Goal: Task Accomplishment & Management: Use online tool/utility

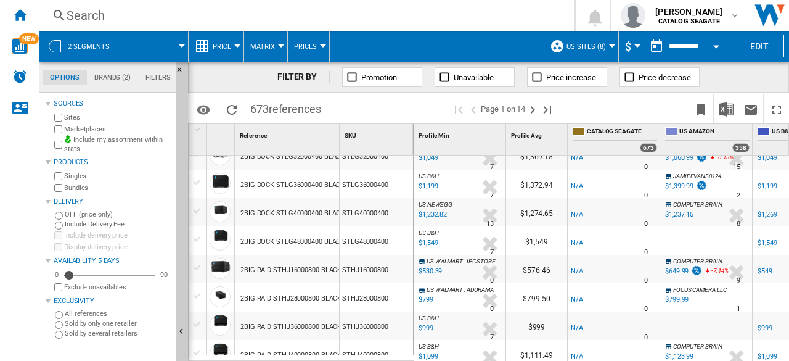
scroll to position [185, 0]
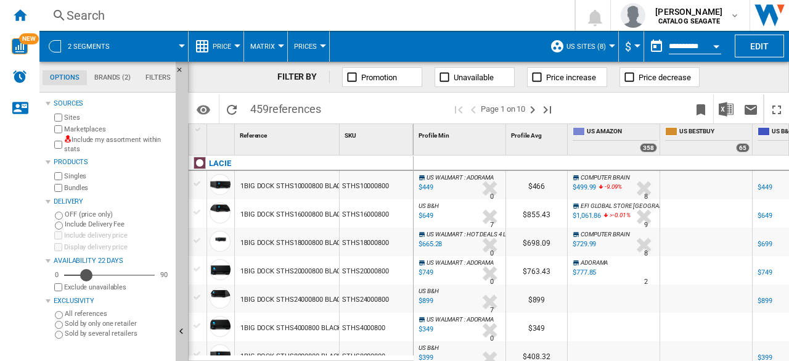
drag, startPoint x: 70, startPoint y: 275, endPoint x: 86, endPoint y: 275, distance: 16.0
click at [86, 275] on div "Availability" at bounding box center [86, 275] width 12 height 12
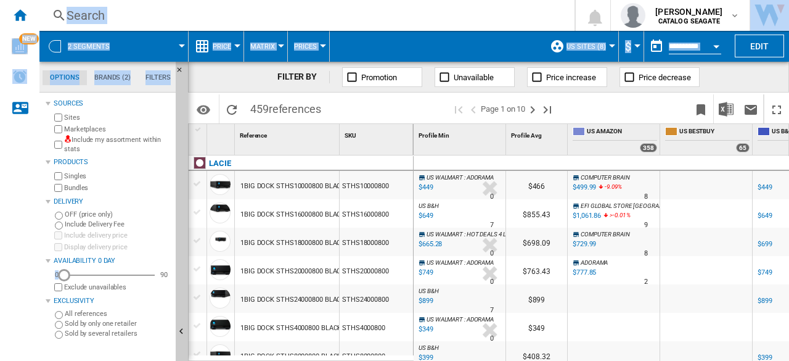
drag, startPoint x: 83, startPoint y: 274, endPoint x: 27, endPoint y: 282, distance: 56.0
click at [27, 282] on div "NEW Search Search 0 kok hua tan CATALOG [GEOGRAPHIC_DATA] CATALOG [GEOGRAPHIC_D…" at bounding box center [394, 180] width 789 height 361
click at [155, 234] on label "Include delivery price" at bounding box center [117, 235] width 107 height 9
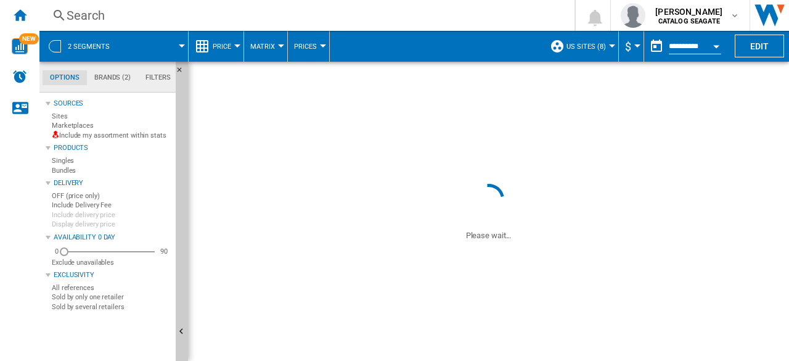
click at [39, 274] on wk-sidenav "NEW" at bounding box center [19, 180] width 39 height 361
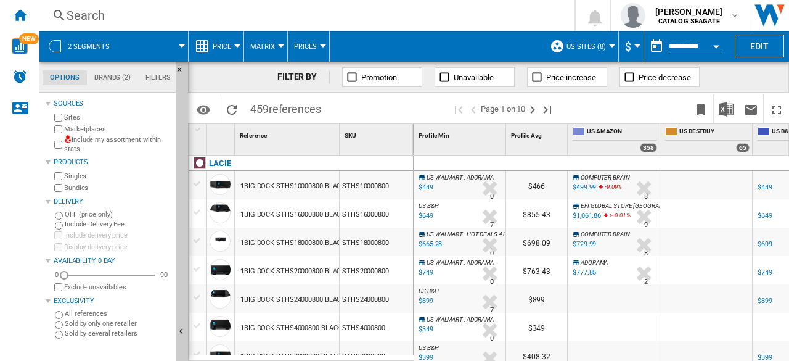
click at [92, 129] on label "Marketplaces" at bounding box center [117, 128] width 107 height 9
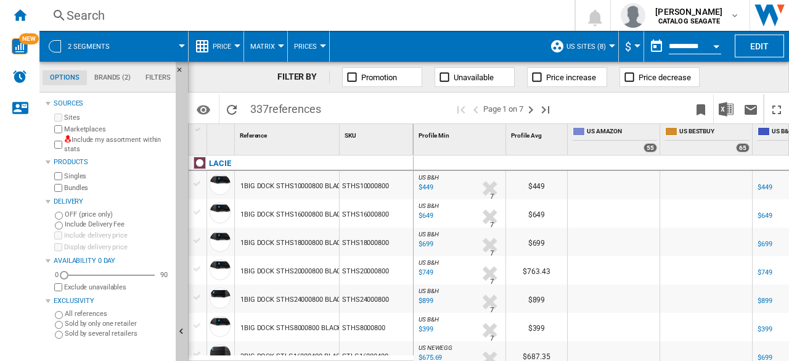
click at [424, 190] on div "$449" at bounding box center [425, 187] width 17 height 12
click at [353, 77] on ng-md-icon at bounding box center [352, 77] width 12 height 12
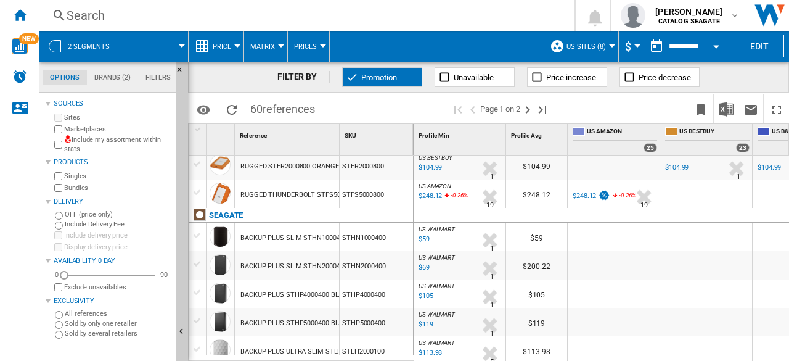
scroll to position [62, 0]
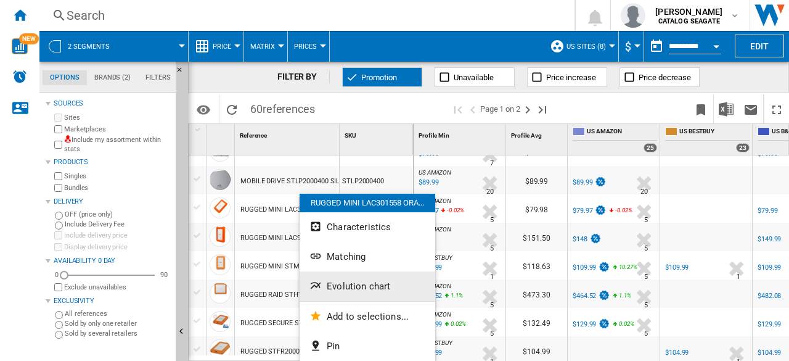
click at [394, 289] on button "Evolution chart" at bounding box center [368, 286] width 136 height 30
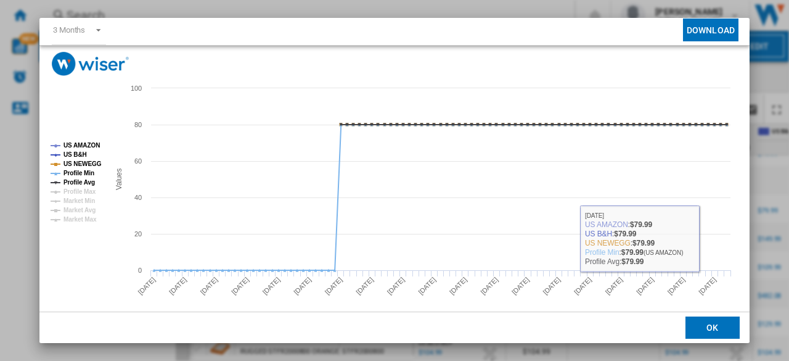
click at [720, 330] on button "OK" at bounding box center [712, 327] width 54 height 22
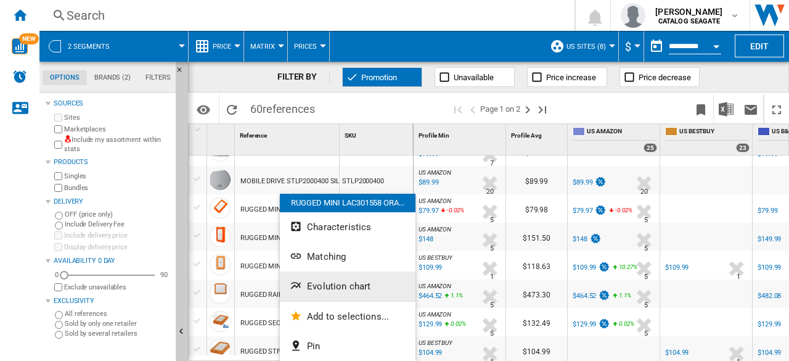
click at [350, 289] on span "Evolution chart" at bounding box center [338, 285] width 63 height 11
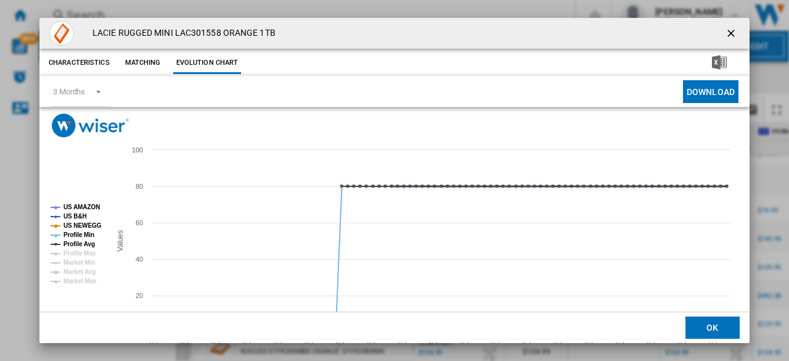
click at [79, 213] on tspan "US B&H" at bounding box center [74, 216] width 23 height 7
click at [84, 222] on tspan "US NEWEGG" at bounding box center [82, 225] width 38 height 7
click at [84, 229] on tspan "US NEWEGG" at bounding box center [82, 225] width 38 height 7
click at [83, 241] on tspan "Profile Avg" at bounding box center [78, 243] width 31 height 7
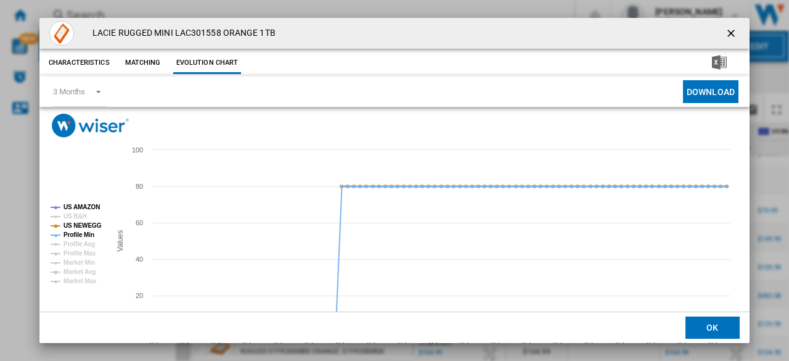
click at [82, 229] on tspan "US NEWEGG" at bounding box center [82, 225] width 38 height 7
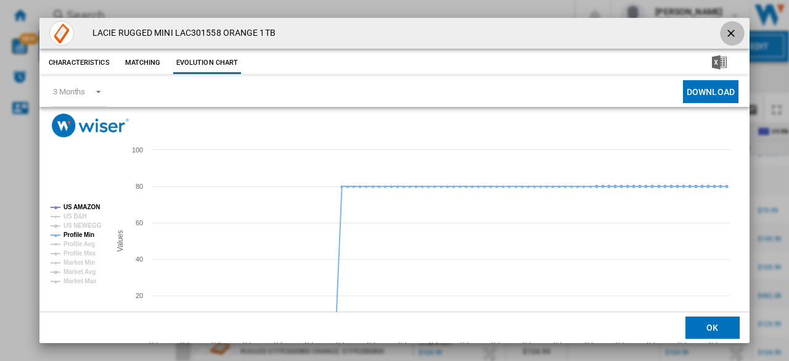
click at [725, 32] on ng-md-icon "getI18NText('BUTTONS.CLOSE_DIALOG')" at bounding box center [732, 34] width 15 height 15
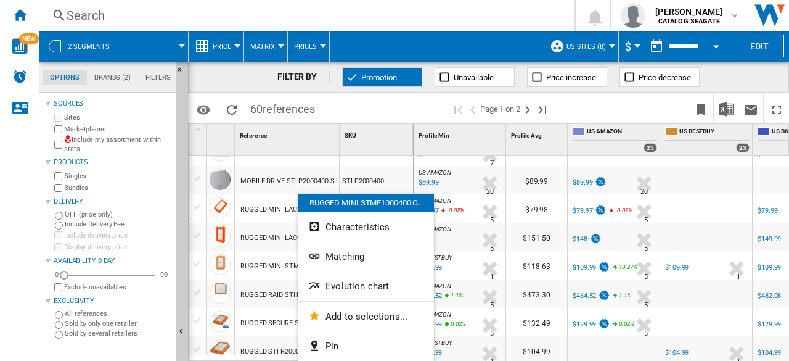
click at [584, 264] on div at bounding box center [394, 180] width 789 height 361
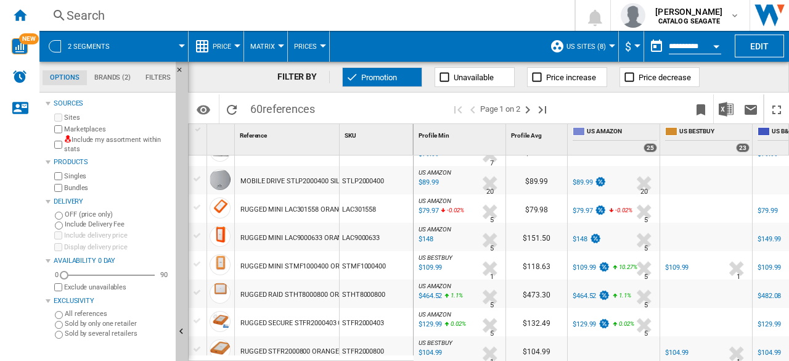
click at [584, 268] on div "$109.99" at bounding box center [584, 267] width 23 height 8
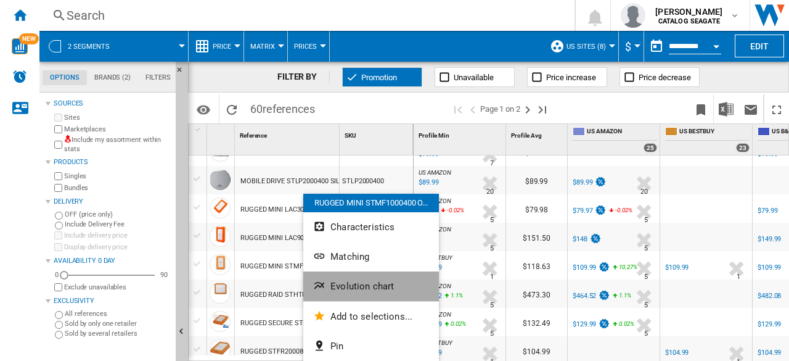
click at [385, 288] on span "Evolution chart" at bounding box center [361, 285] width 63 height 11
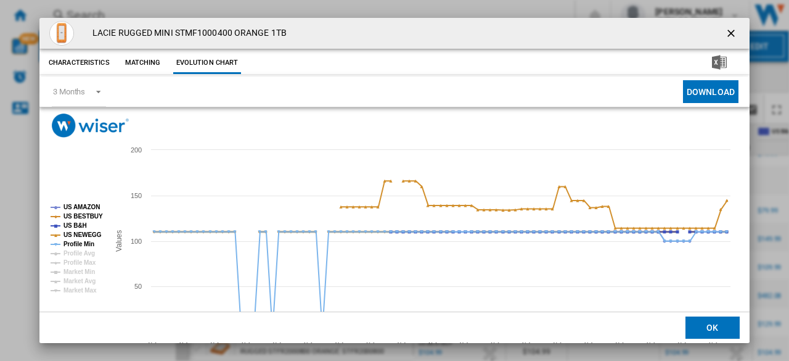
click at [91, 216] on tspan "US BESTBUY" at bounding box center [82, 216] width 39 height 7
click at [85, 224] on rect "Product popup" at bounding box center [75, 248] width 59 height 99
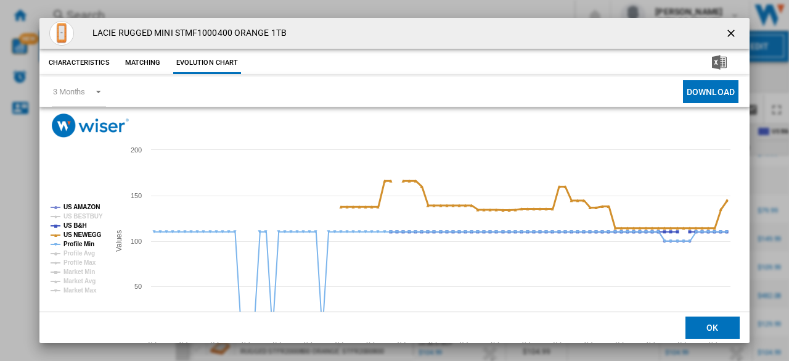
click at [84, 234] on tspan "US NEWEGG" at bounding box center [82, 234] width 38 height 7
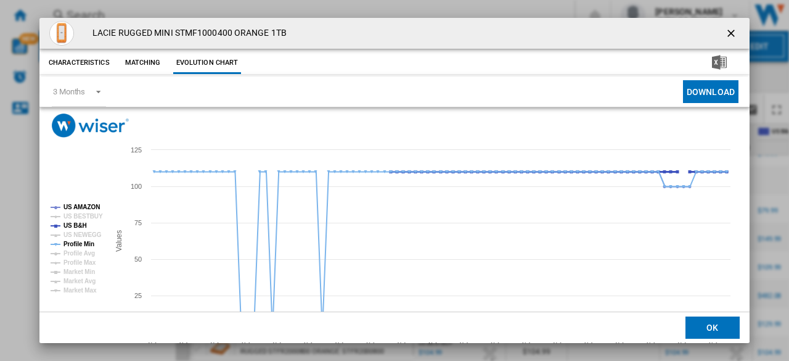
click at [70, 225] on tspan "US B&H" at bounding box center [74, 225] width 23 height 7
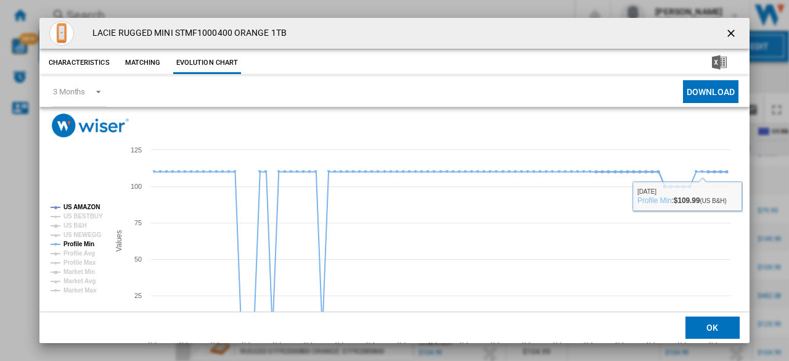
click at [727, 32] on ng-md-icon "getI18NText('BUTTONS.CLOSE_DIALOG')" at bounding box center [732, 34] width 15 height 15
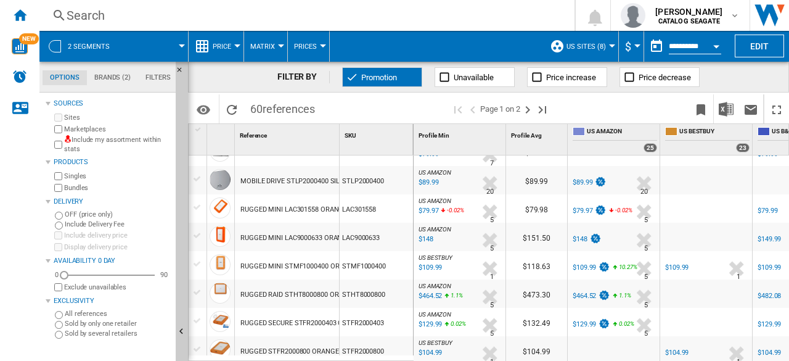
click at [385, 78] on span "Promotion" at bounding box center [379, 77] width 36 height 9
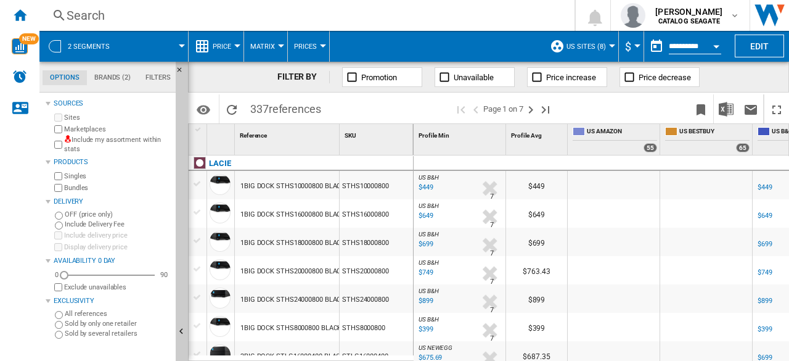
click at [540, 83] on button "Price increase" at bounding box center [567, 77] width 80 height 20
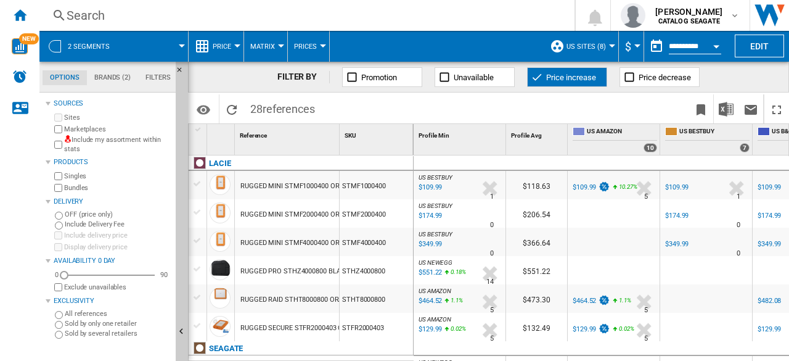
click at [352, 78] on ng-md-icon at bounding box center [352, 77] width 12 height 12
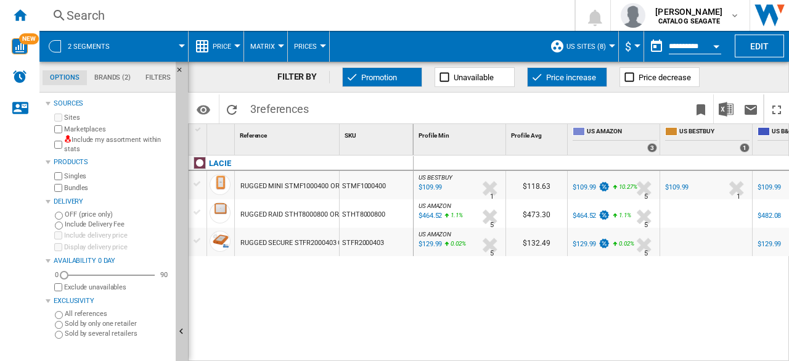
click at [391, 78] on span "Promotion" at bounding box center [379, 77] width 36 height 9
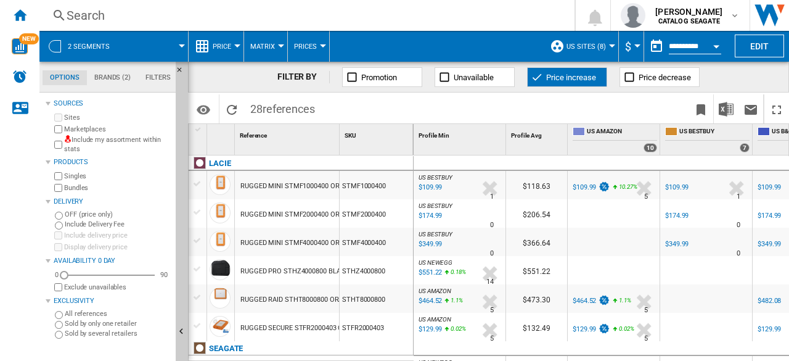
click at [544, 78] on button "Price increase" at bounding box center [567, 77] width 80 height 20
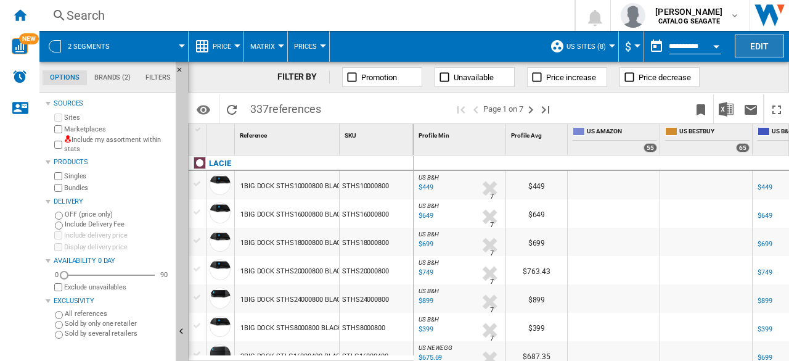
click at [760, 44] on button "Edit" at bounding box center [759, 46] width 49 height 23
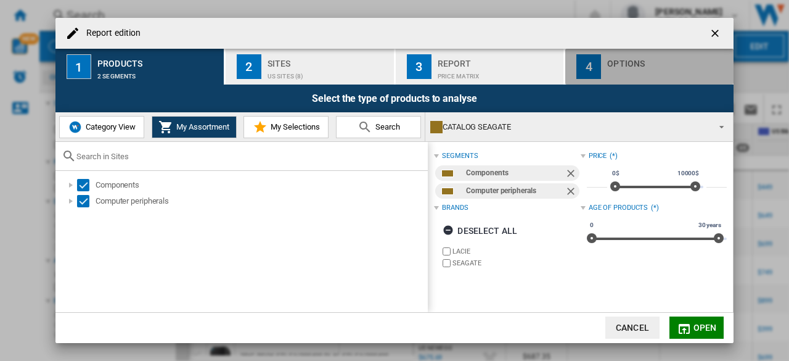
click at [648, 55] on div "Options" at bounding box center [667, 60] width 121 height 13
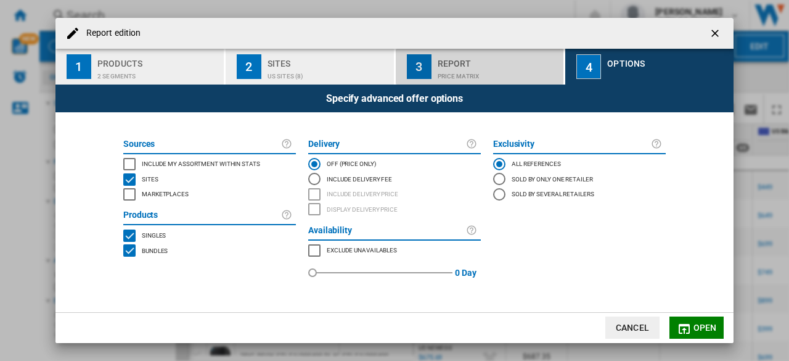
click at [483, 62] on div "Report" at bounding box center [498, 60] width 121 height 13
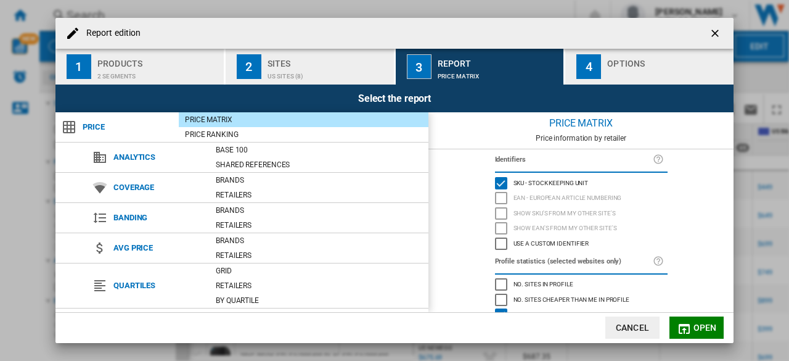
click at [502, 216] on div "Show SKU'S from my other site's" at bounding box center [501, 213] width 12 height 12
click at [502, 214] on div "Show SKU'S from my other site's" at bounding box center [501, 213] width 12 height 12
click at [504, 200] on div "EAN - European Article Numbering" at bounding box center [501, 198] width 12 height 12
click at [719, 33] on ng-md-icon "getI18NText('BUTTONS.CLOSE_DIALOG')" at bounding box center [716, 34] width 15 height 15
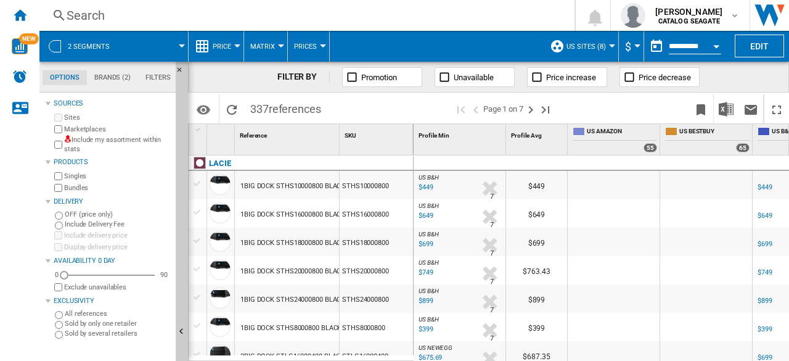
scroll to position [62, 0]
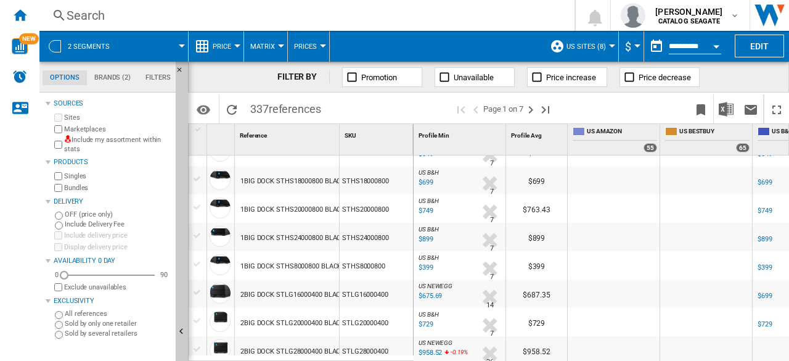
click at [604, 112] on span at bounding box center [625, 108] width 126 height 29
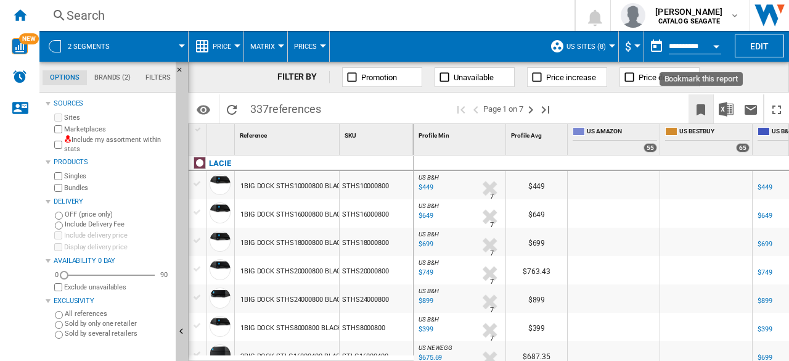
click at [708, 112] on ng-md-icon "Bookmark this report" at bounding box center [700, 109] width 15 height 15
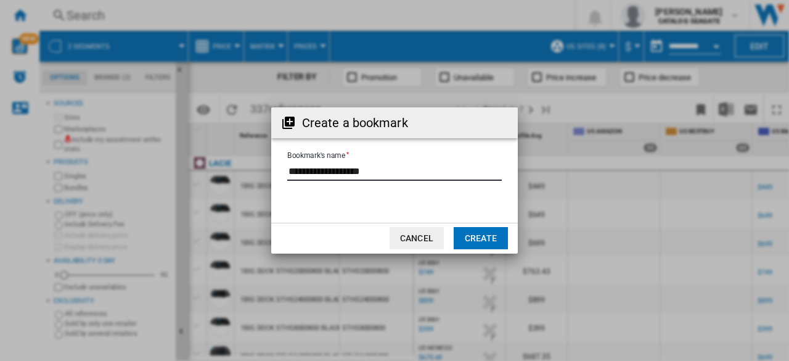
drag, startPoint x: 399, startPoint y: 170, endPoint x: 213, endPoint y: 172, distance: 186.8
click at [213, 172] on div "Create a bookmark Bookmark's name Cancel Create" at bounding box center [394, 180] width 789 height 361
type input "******"
click at [486, 237] on button "Create" at bounding box center [481, 238] width 54 height 22
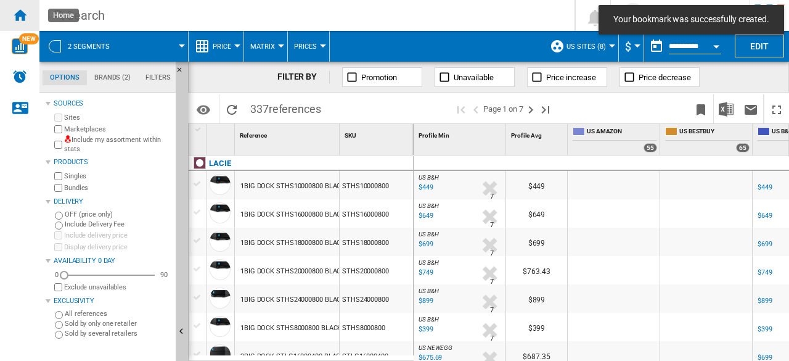
click at [26, 14] on ng-md-icon "Home" at bounding box center [19, 14] width 15 height 15
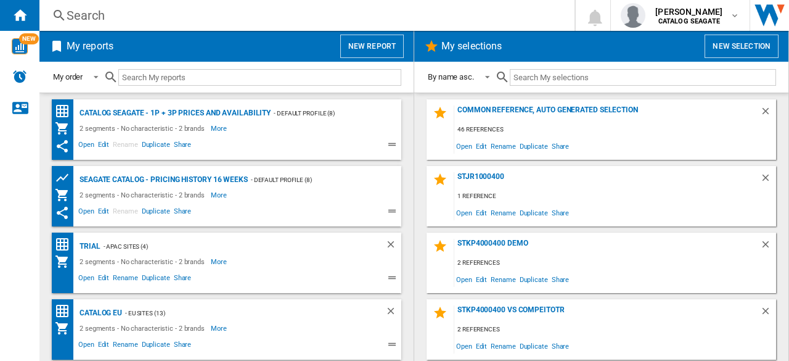
scroll to position [131, 0]
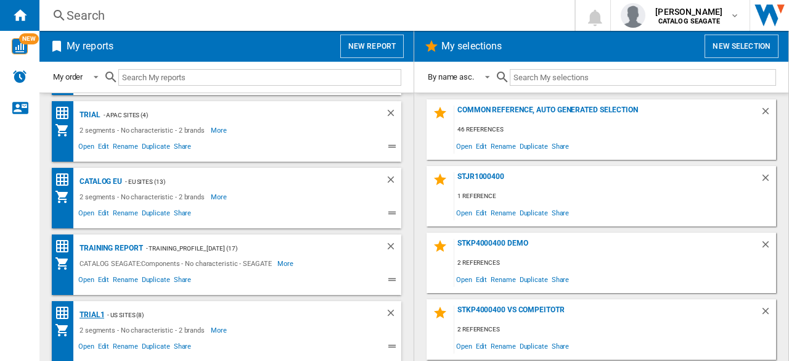
click at [96, 316] on div "trial1" at bounding box center [90, 314] width 28 height 15
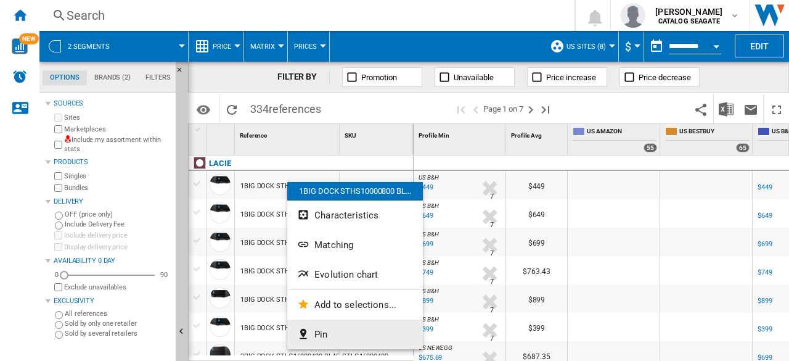
click at [324, 336] on span "Pin" at bounding box center [320, 334] width 13 height 11
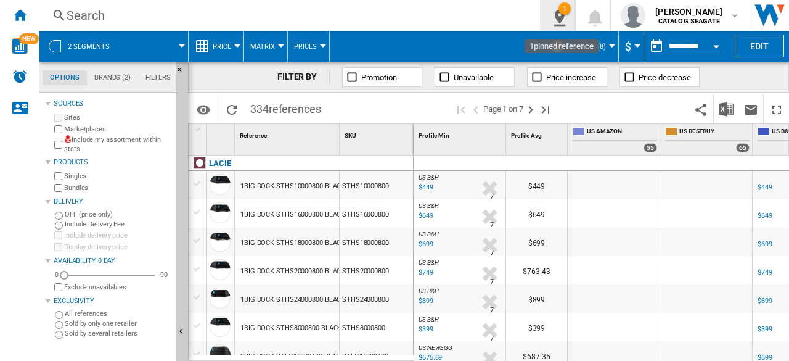
click at [568, 13] on div "1" at bounding box center [564, 8] width 12 height 12
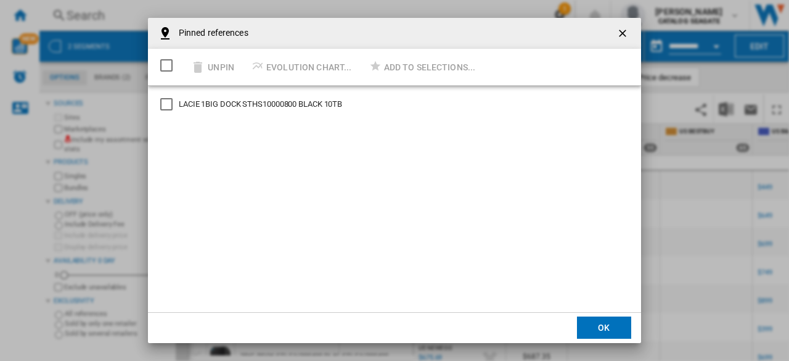
click at [620, 34] on ng-md-icon "getI18NText('BUTTONS.CLOSE_DIALOG')" at bounding box center [623, 34] width 15 height 15
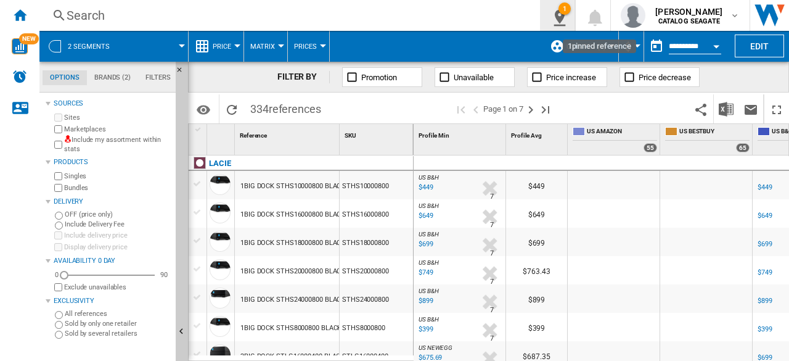
click at [559, 12] on ng-md-icon "1\a pinned reference" at bounding box center [557, 15] width 15 height 15
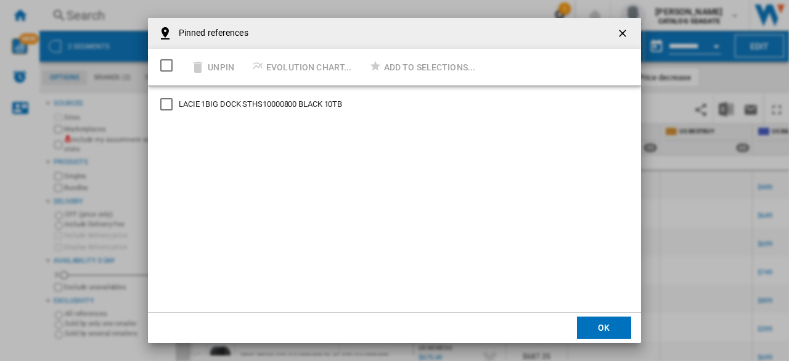
click at [173, 106] on div "1BIG DOCK STHS10000800 BLACK 10TB" at bounding box center [166, 104] width 12 height 12
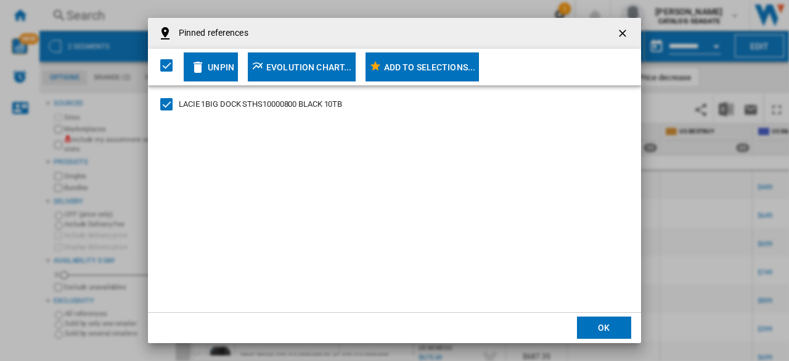
click at [214, 66] on div "Unpin" at bounding box center [221, 67] width 27 height 22
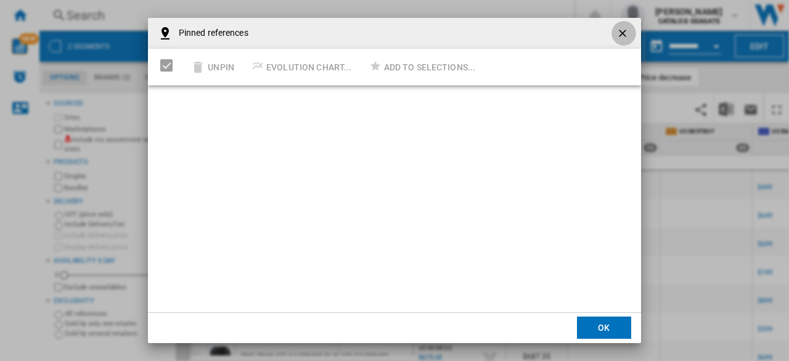
click at [618, 35] on ng-md-icon "getI18NText('BUTTONS.CLOSE_DIALOG')" at bounding box center [623, 34] width 15 height 15
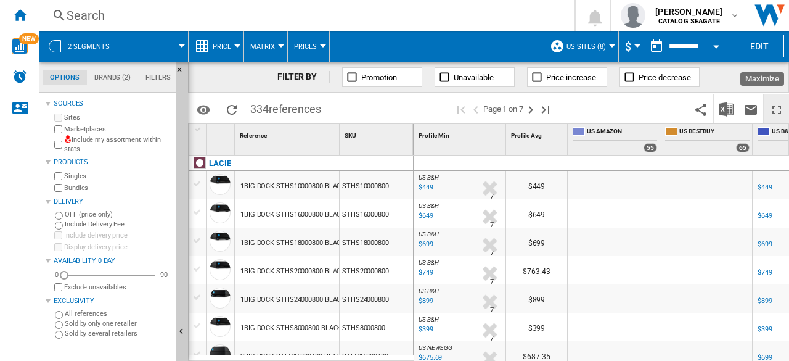
click at [773, 112] on ng-md-icon "Maximize" at bounding box center [776, 109] width 15 height 15
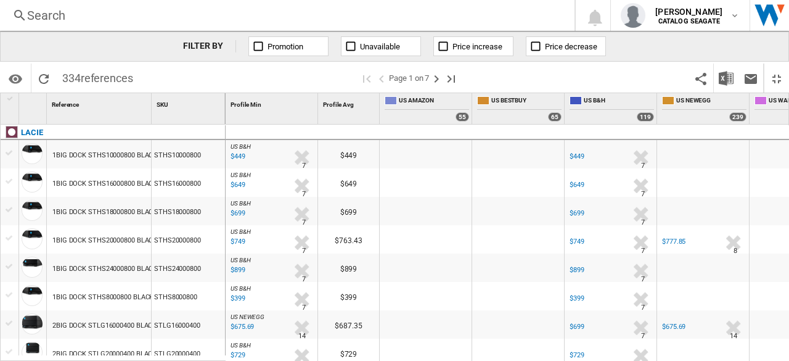
click at [1, 147] on div at bounding box center [10, 153] width 18 height 14
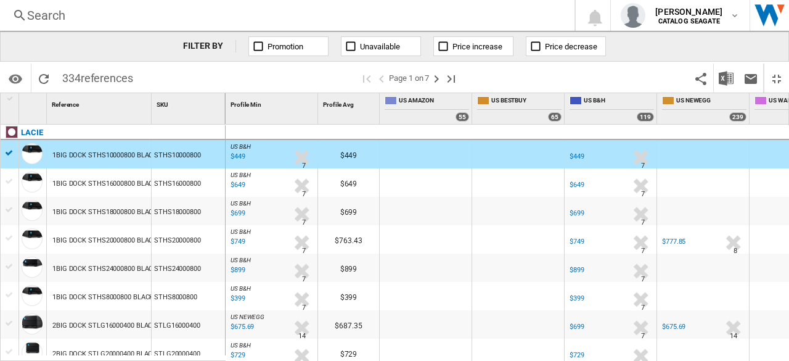
click at [1, 147] on div at bounding box center [10, 153] width 18 height 14
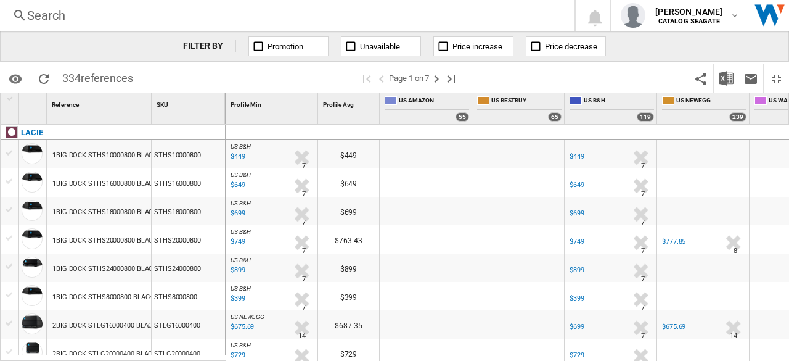
click at [1, 147] on div at bounding box center [10, 153] width 18 height 14
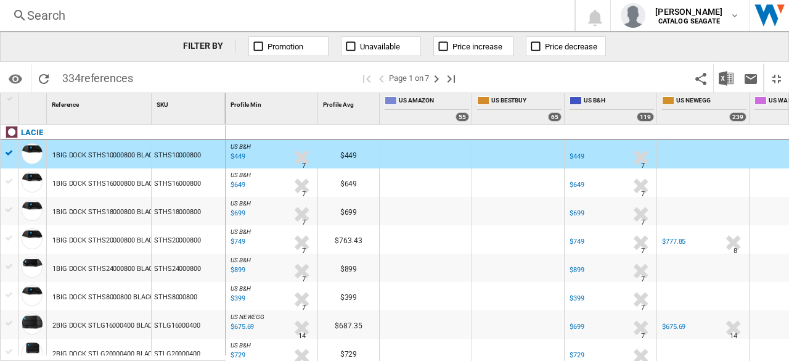
click at [1, 147] on div at bounding box center [10, 153] width 18 height 14
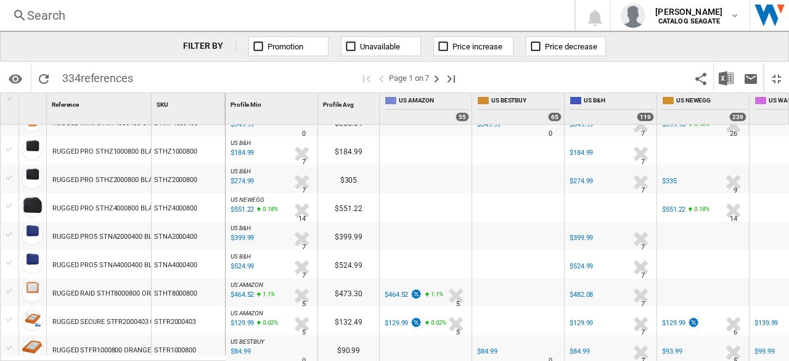
scroll to position [1202, 0]
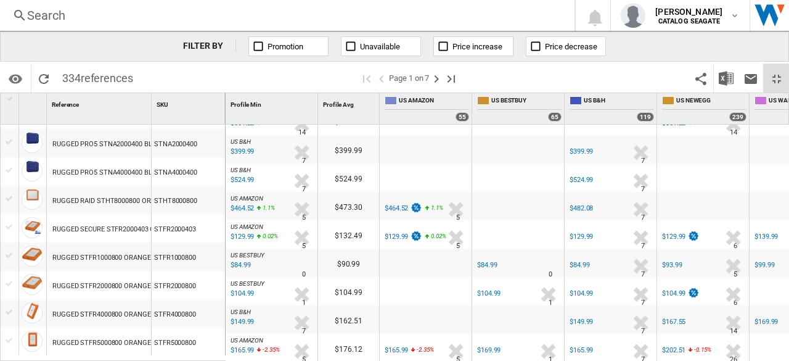
click at [770, 76] on ng-md-icon "Restore" at bounding box center [776, 78] width 15 height 15
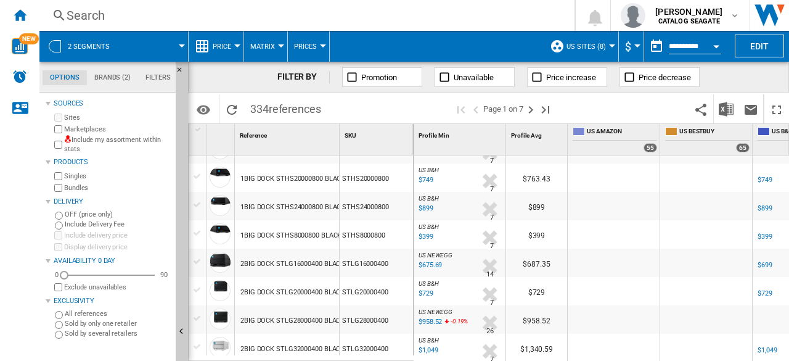
scroll to position [0, 0]
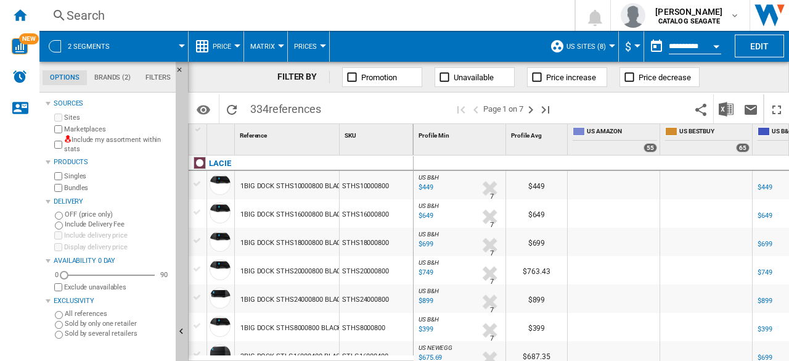
click at [233, 46] on button "Price" at bounding box center [225, 46] width 25 height 31
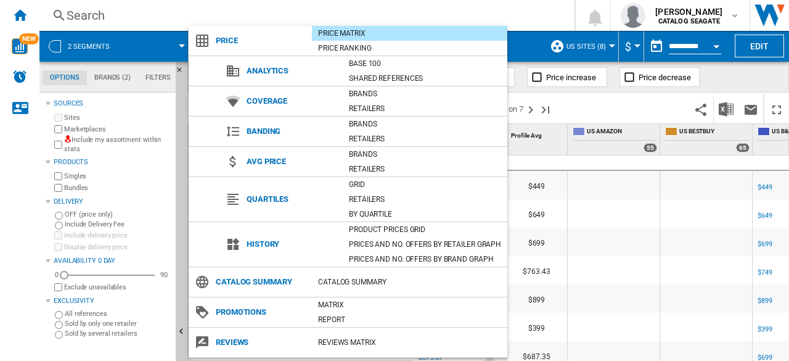
click at [444, 2] on md-backdrop at bounding box center [394, 180] width 789 height 361
